Goal: Task Accomplishment & Management: Use online tool/utility

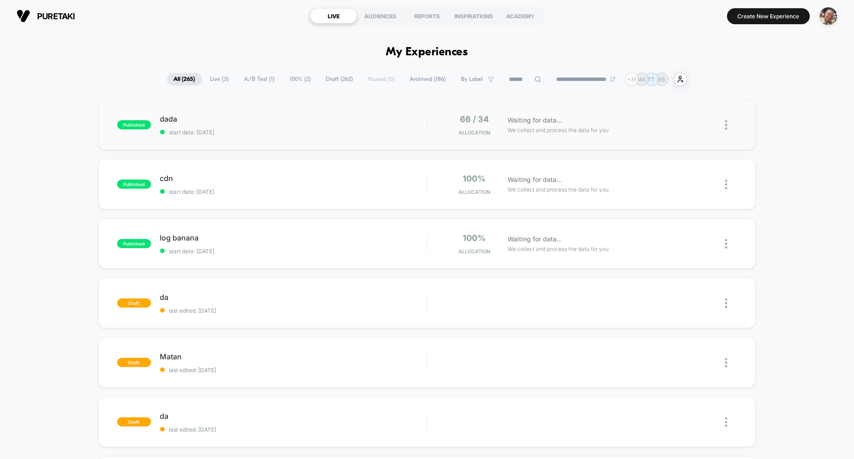
click at [350, 142] on div "published dada start date: [DATE] 66 / 34 Allocation Waiting for data... We col…" at bounding box center [426, 125] width 657 height 50
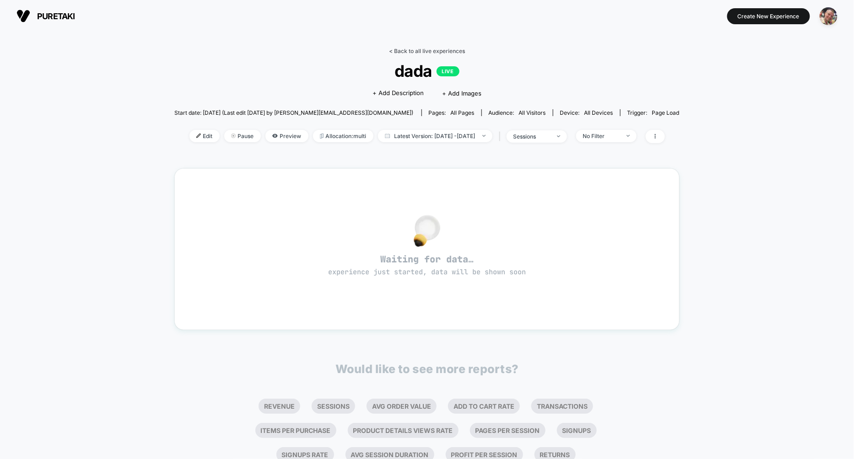
click at [412, 52] on link "< Back to all live experiences" at bounding box center [427, 51] width 76 height 7
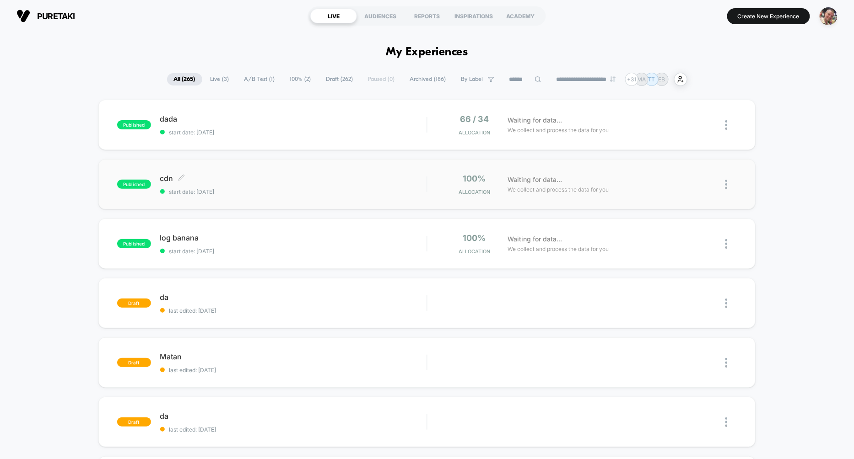
type input "***"
click at [291, 186] on div "cdn Click to edit experience details Click to edit experience details start dat…" at bounding box center [293, 185] width 267 height 22
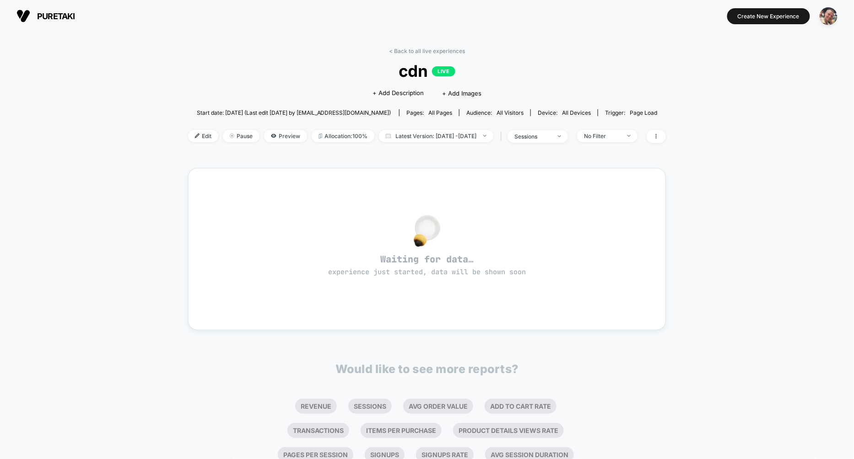
click at [414, 55] on div "< Back to all live experiences cdn LIVE Click to edit experience details + Add …" at bounding box center [427, 101] width 478 height 107
click at [403, 53] on link "< Back to all live experiences" at bounding box center [427, 51] width 76 height 7
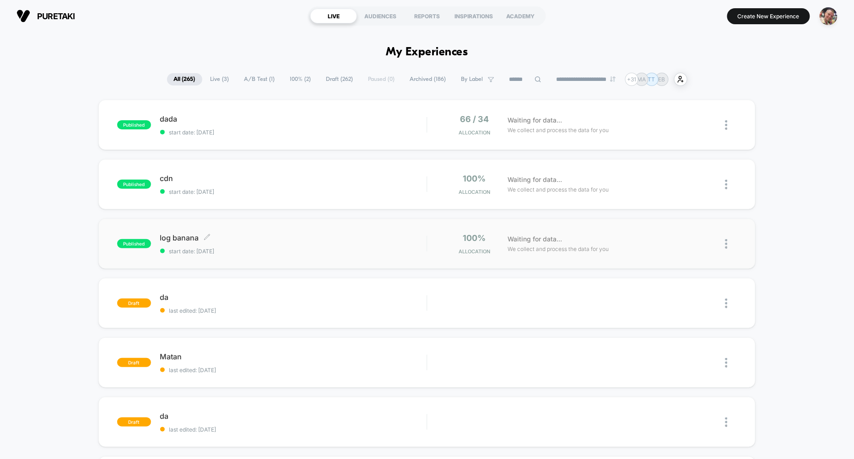
click at [280, 244] on div "log banana Click to edit experience details Click to edit experience details st…" at bounding box center [293, 244] width 267 height 22
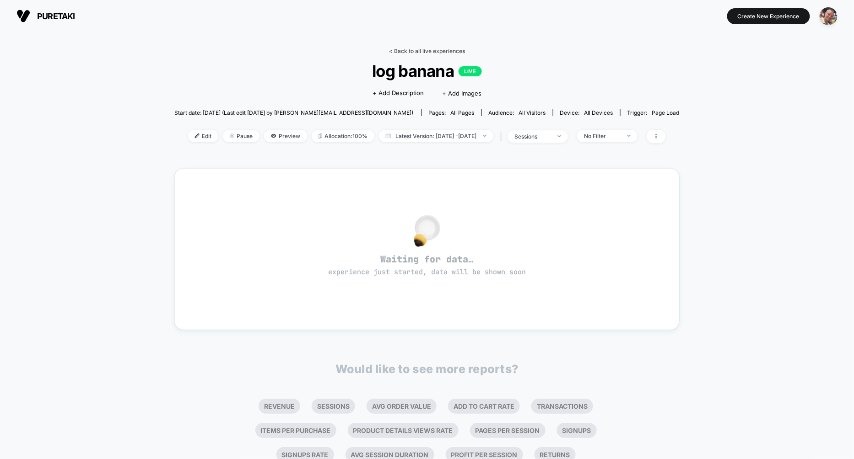
click at [419, 51] on link "< Back to all live experiences" at bounding box center [427, 51] width 76 height 7
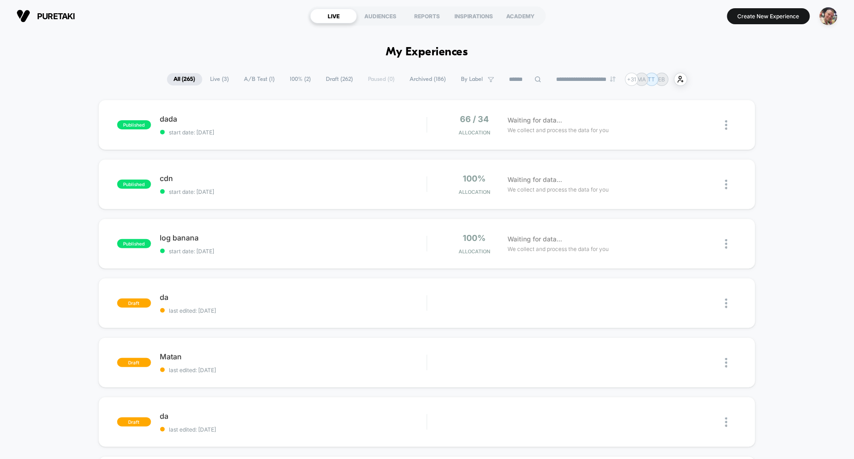
drag, startPoint x: 225, startPoint y: 79, endPoint x: 255, endPoint y: 67, distance: 32.5
